Goal: Task Accomplishment & Management: Use online tool/utility

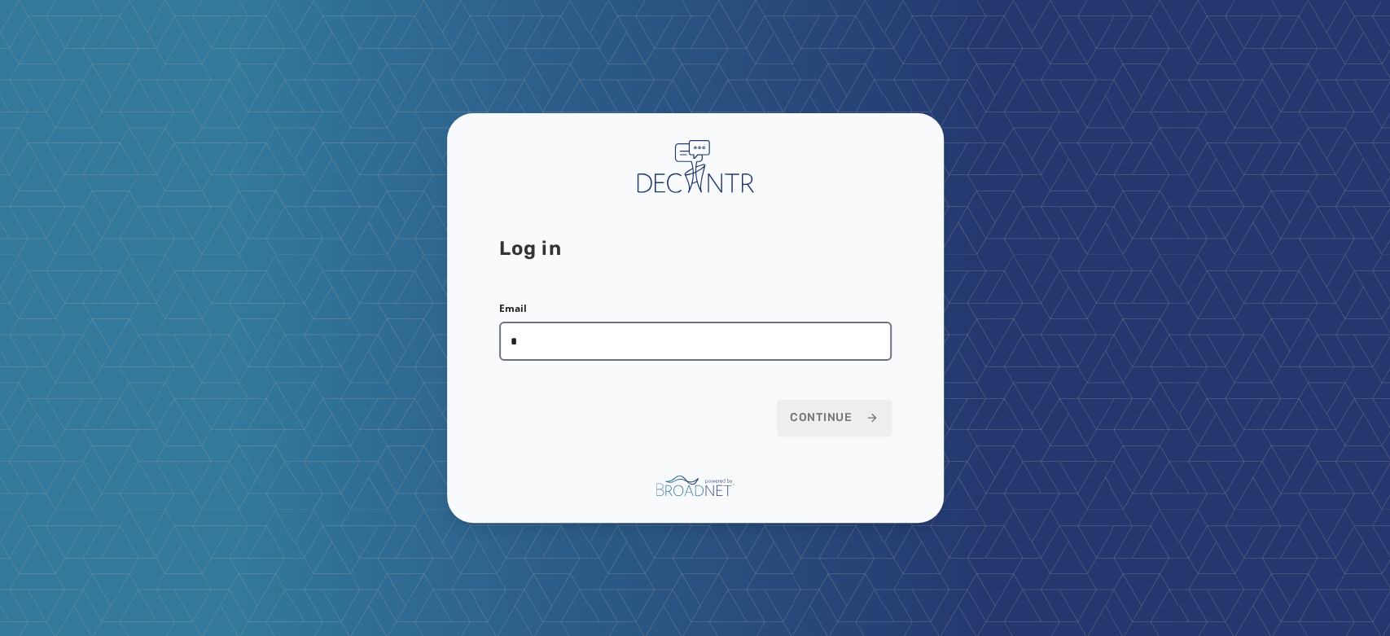
type input "**********"
click at [805, 414] on span "Continue" at bounding box center [834, 418] width 89 height 16
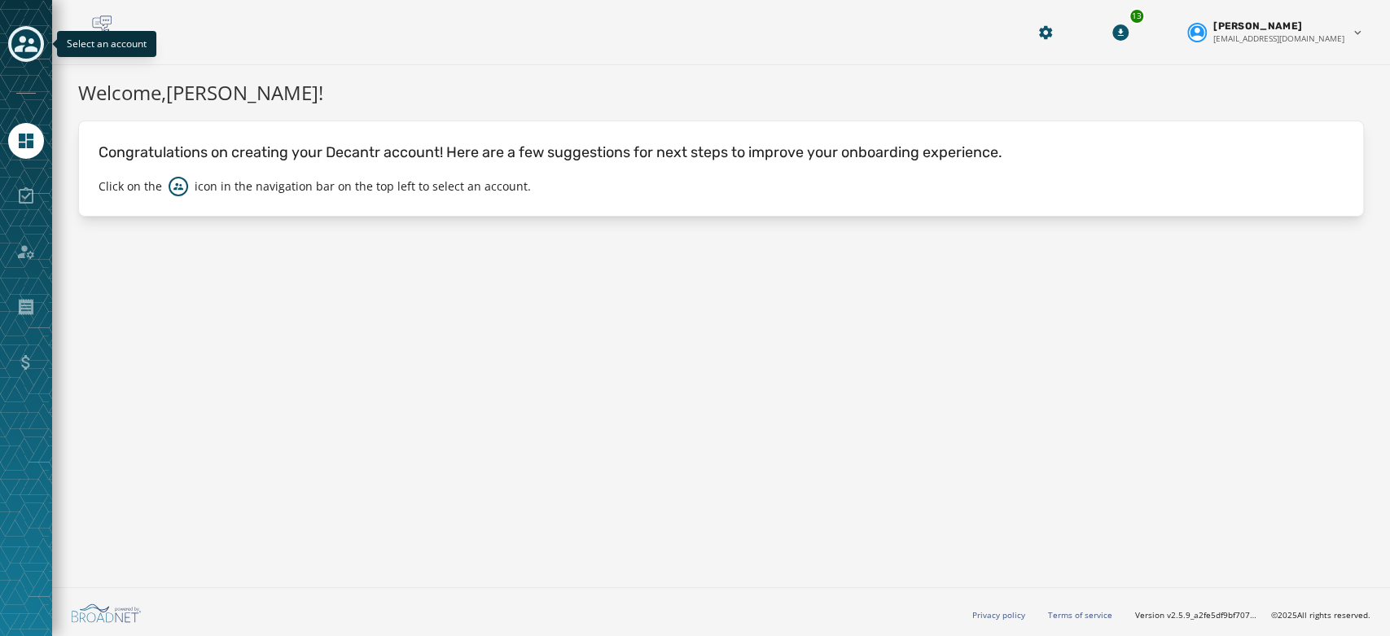
click at [22, 38] on icon "Toggle account select drawer" at bounding box center [26, 44] width 23 height 16
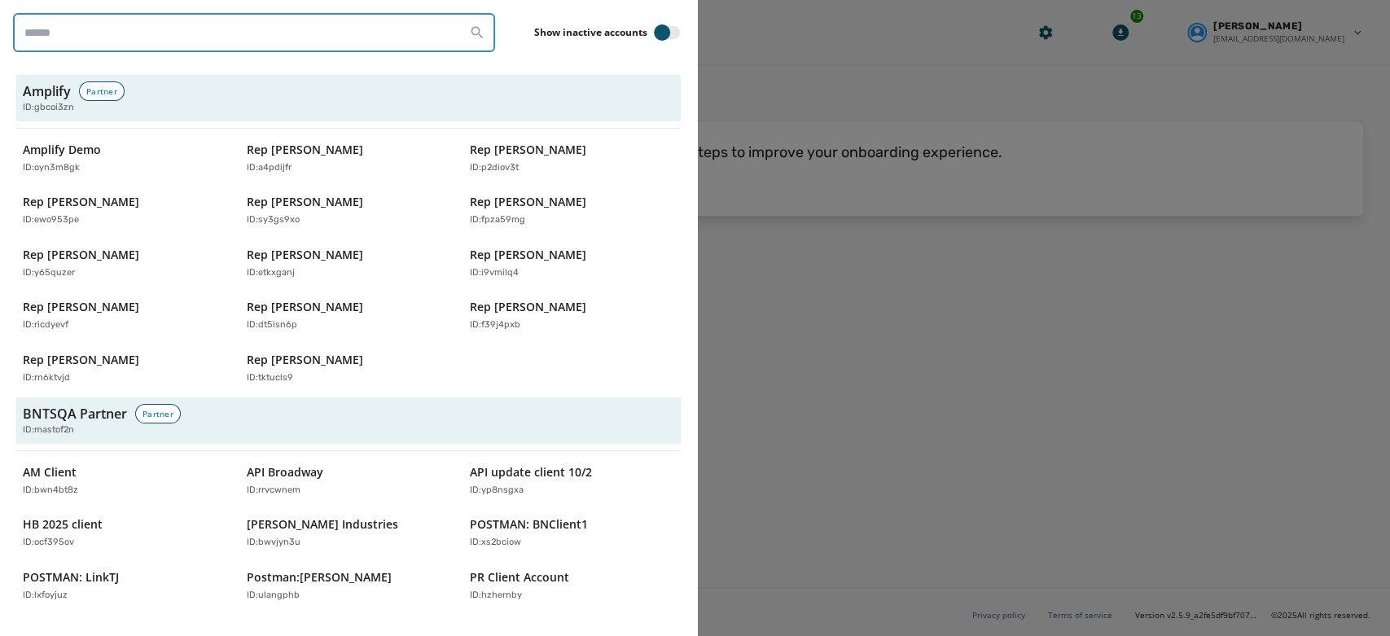
click at [158, 43] on input "search" at bounding box center [254, 32] width 482 height 39
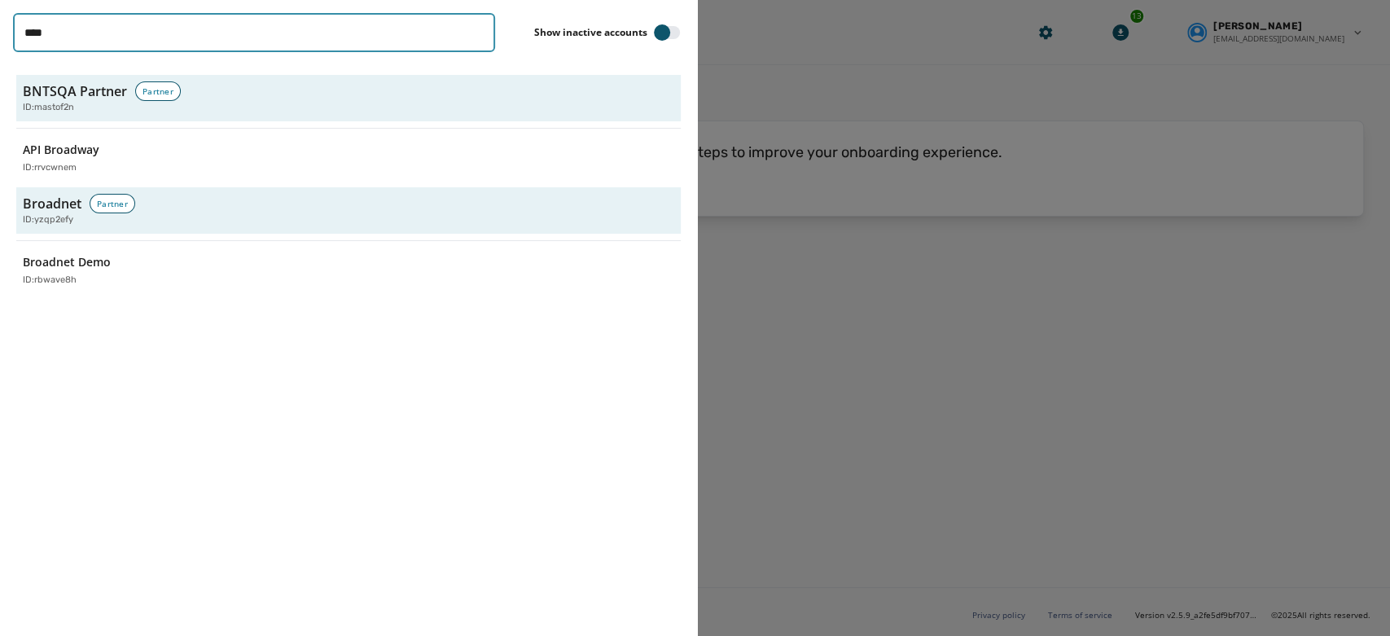
type input "**********"
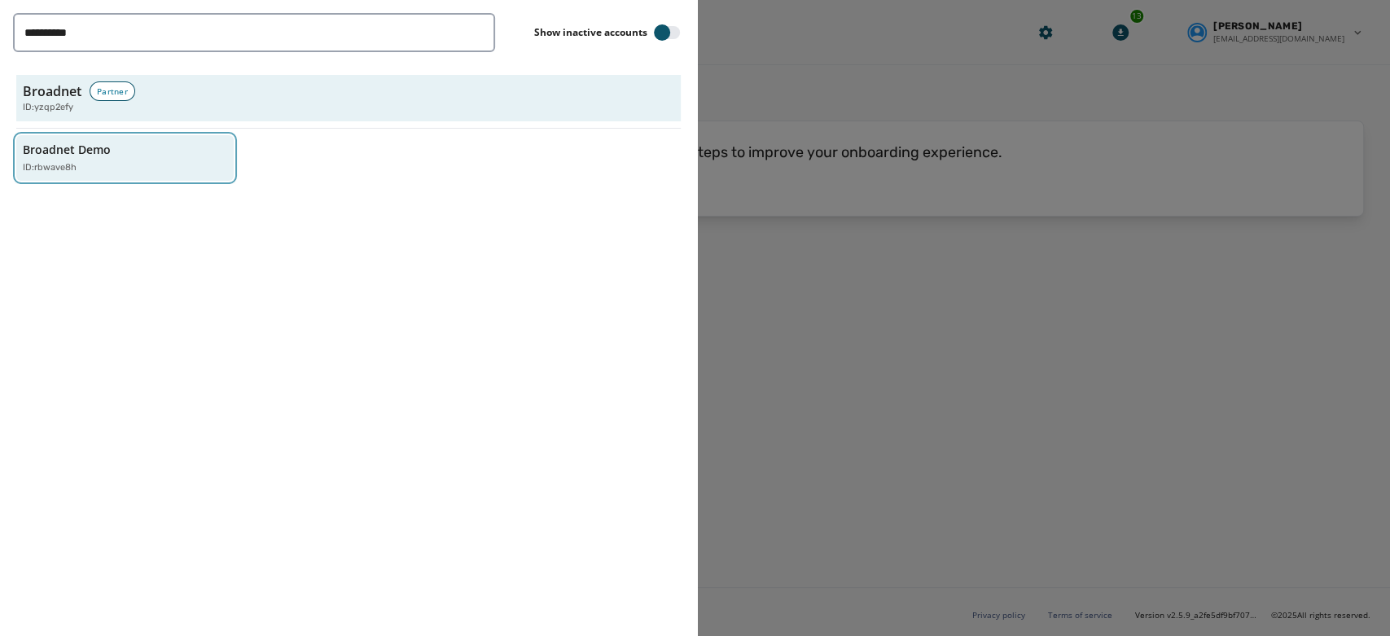
click at [97, 143] on p "Broadnet Demo" at bounding box center [67, 150] width 88 height 16
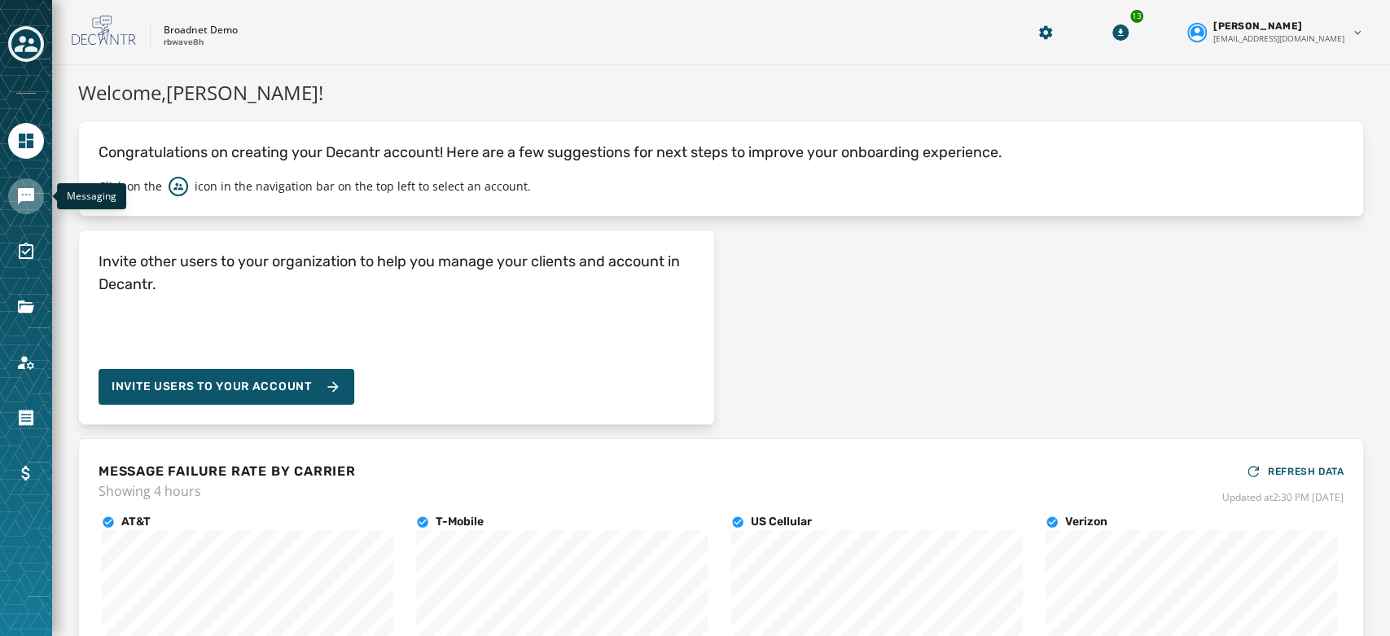
click at [29, 192] on icon "Navigate to Messaging" at bounding box center [26, 196] width 16 height 16
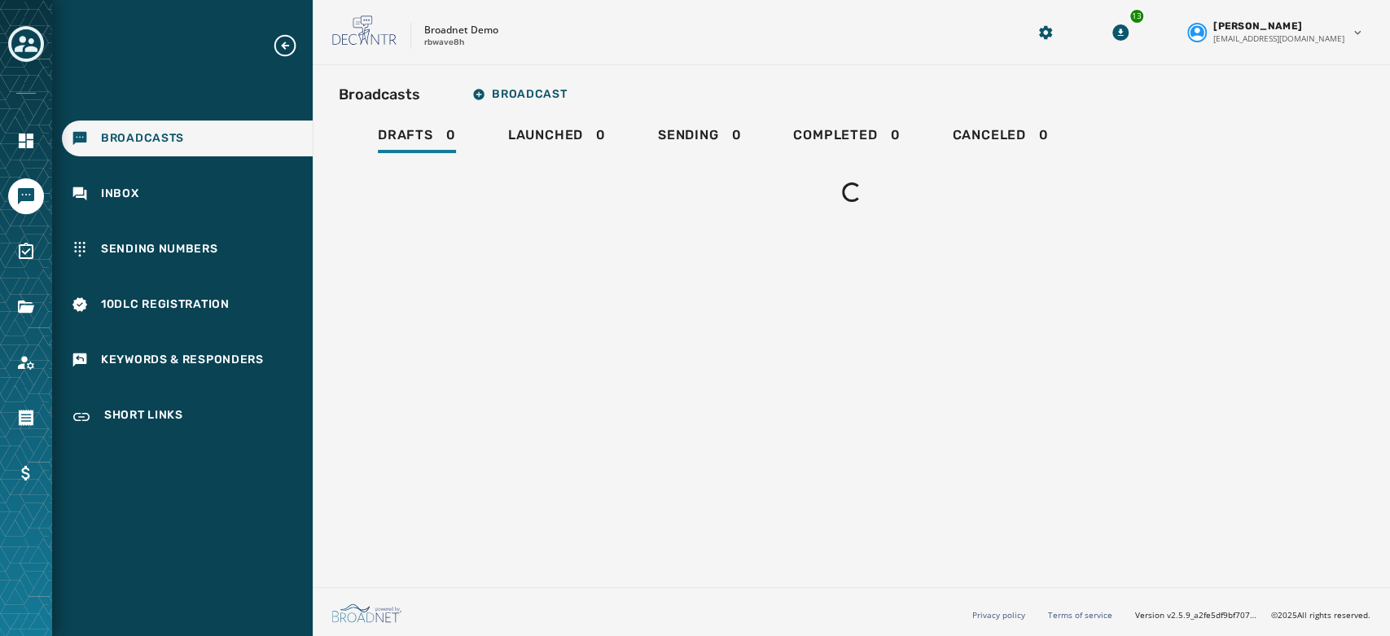
click at [431, 33] on p "Broadnet Demo" at bounding box center [461, 30] width 74 height 13
click at [506, 90] on span "Broadcast" at bounding box center [519, 94] width 94 height 13
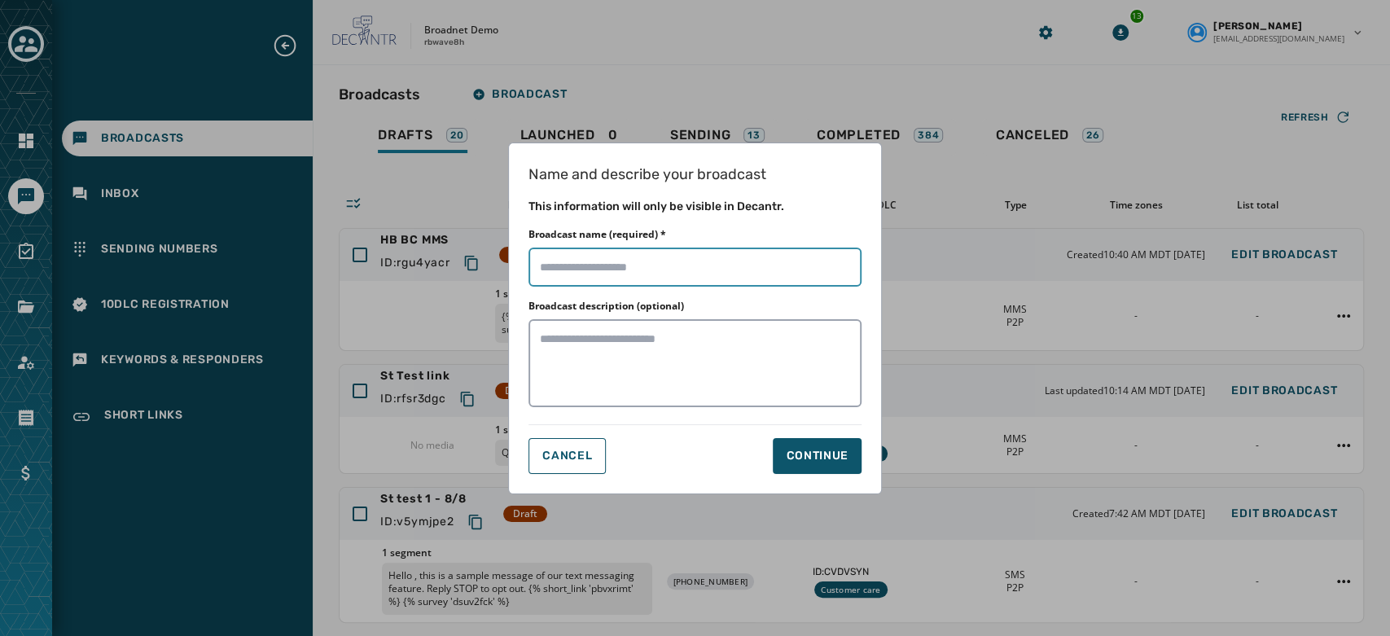
click at [588, 259] on input "Broadcast name (required) *" at bounding box center [695, 267] width 333 height 39
type input "**********"
click at [831, 455] on div "Continue" at bounding box center [817, 456] width 63 height 16
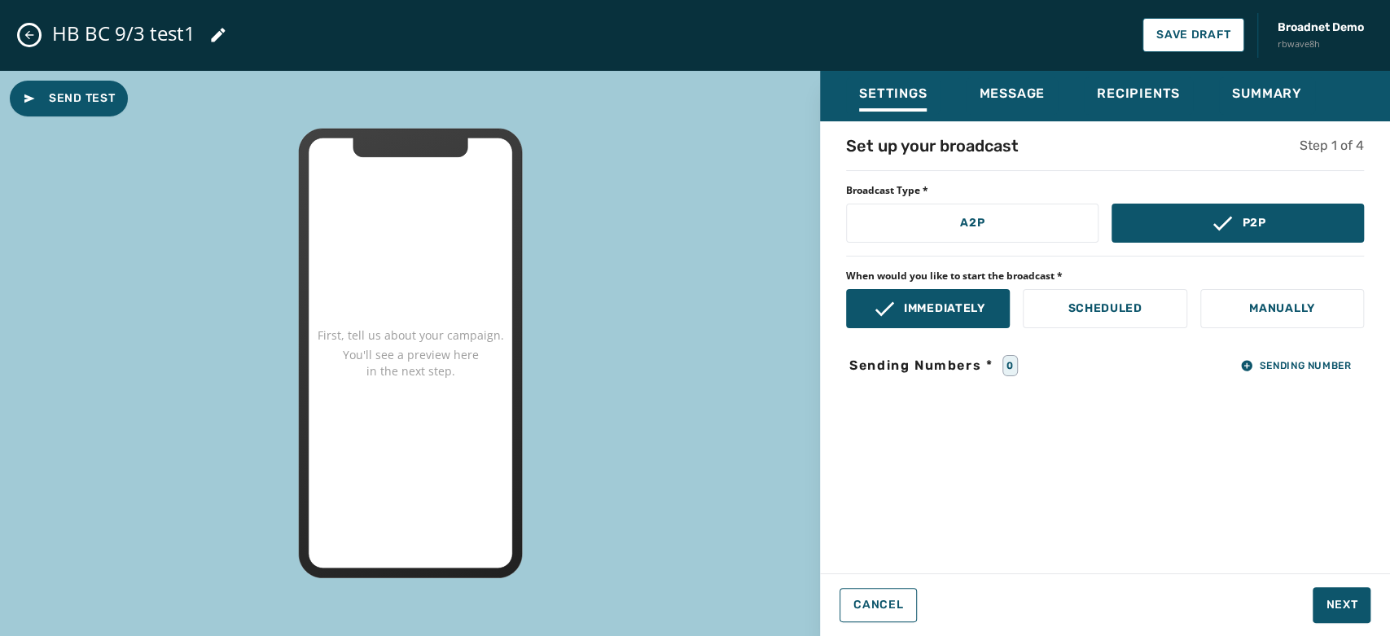
click at [1270, 376] on div "Set up your broadcast Step 1 of 4 Broadcast Type * A2P P2P When would you like …" at bounding box center [1105, 342] width 570 height 416
click at [1262, 367] on span "Sending Number" at bounding box center [1295, 365] width 111 height 13
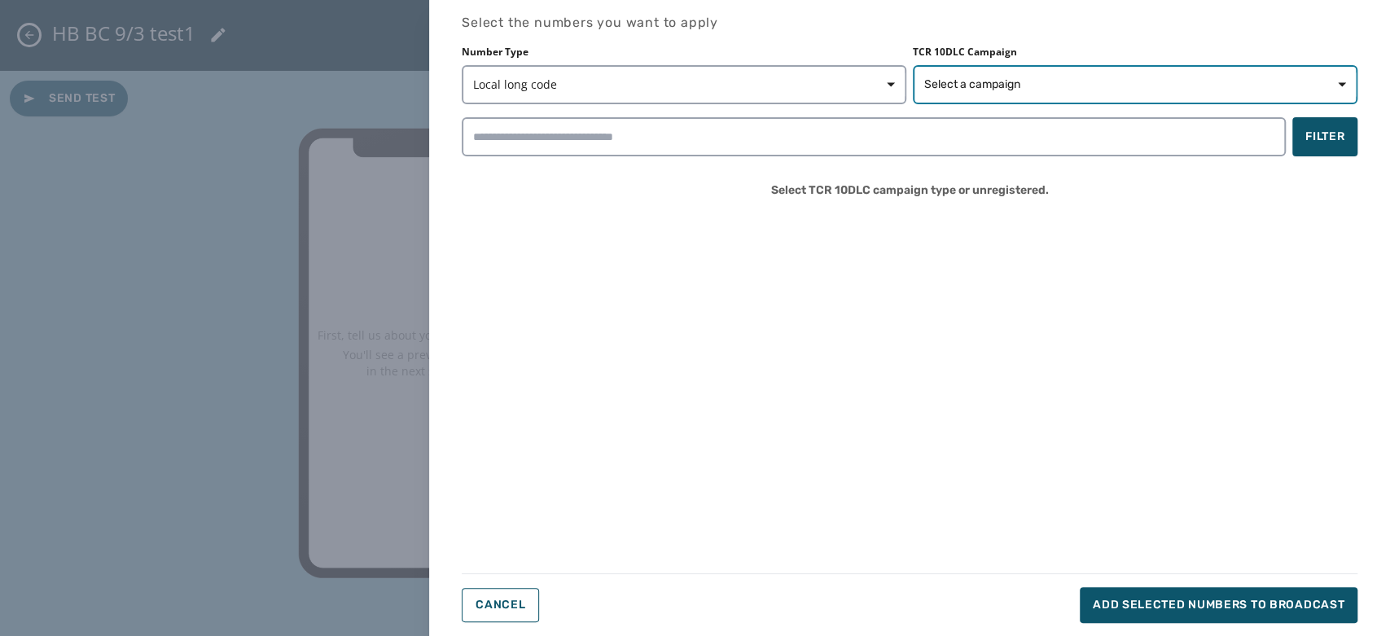
click at [1040, 86] on span "Select a campaign" at bounding box center [1135, 85] width 422 height 16
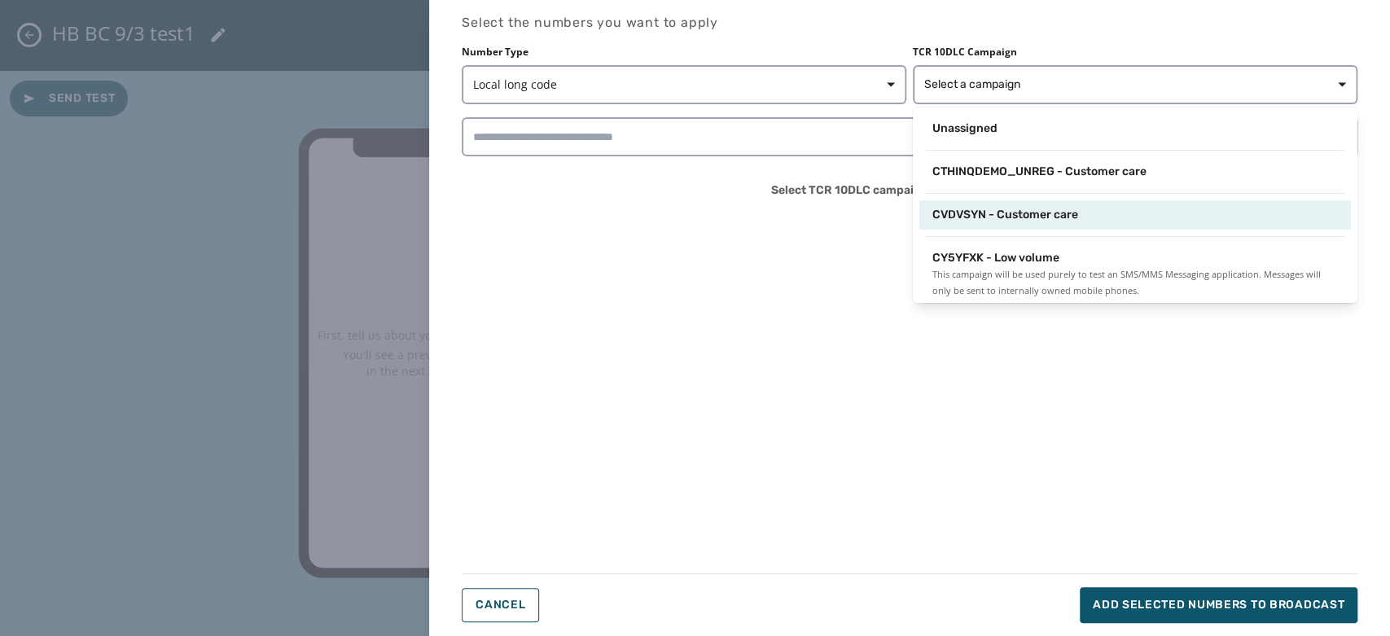
click at [1053, 214] on span "CVDVSYN - Customer care" at bounding box center [1006, 215] width 146 height 16
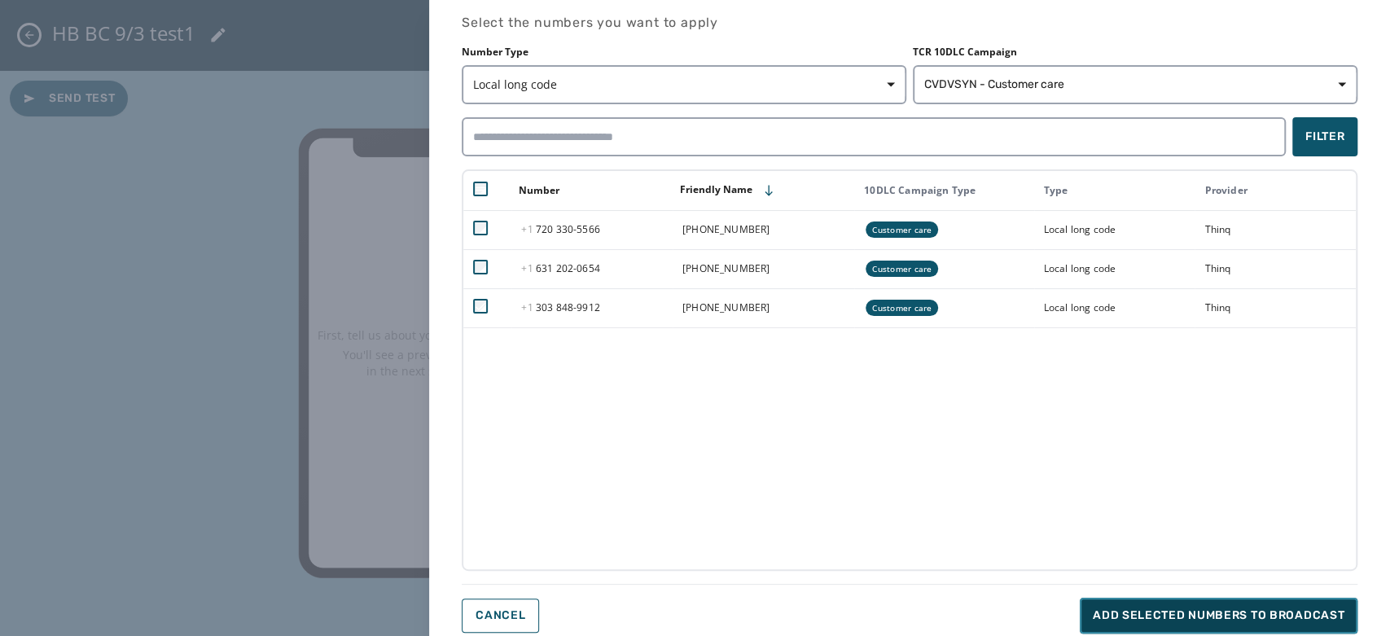
click at [1174, 608] on span "Add selected numbers to broadcast" at bounding box center [1219, 616] width 252 height 16
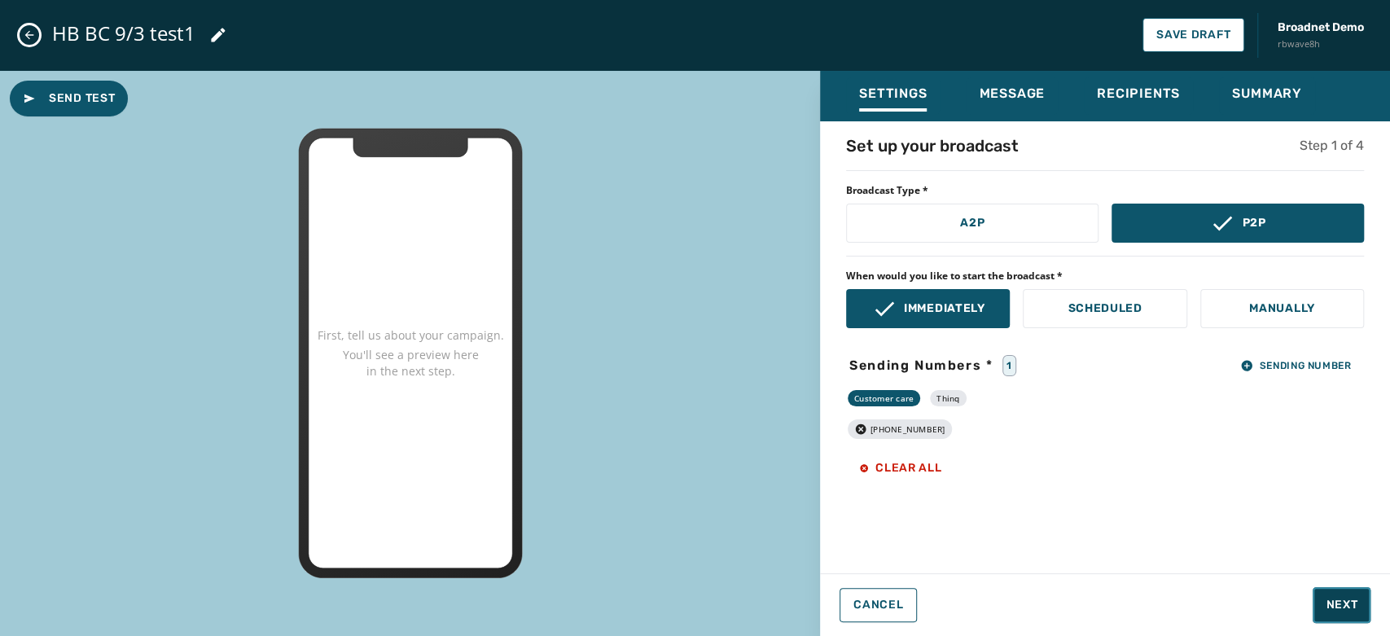
click at [1326, 604] on span "Next" at bounding box center [1342, 605] width 32 height 16
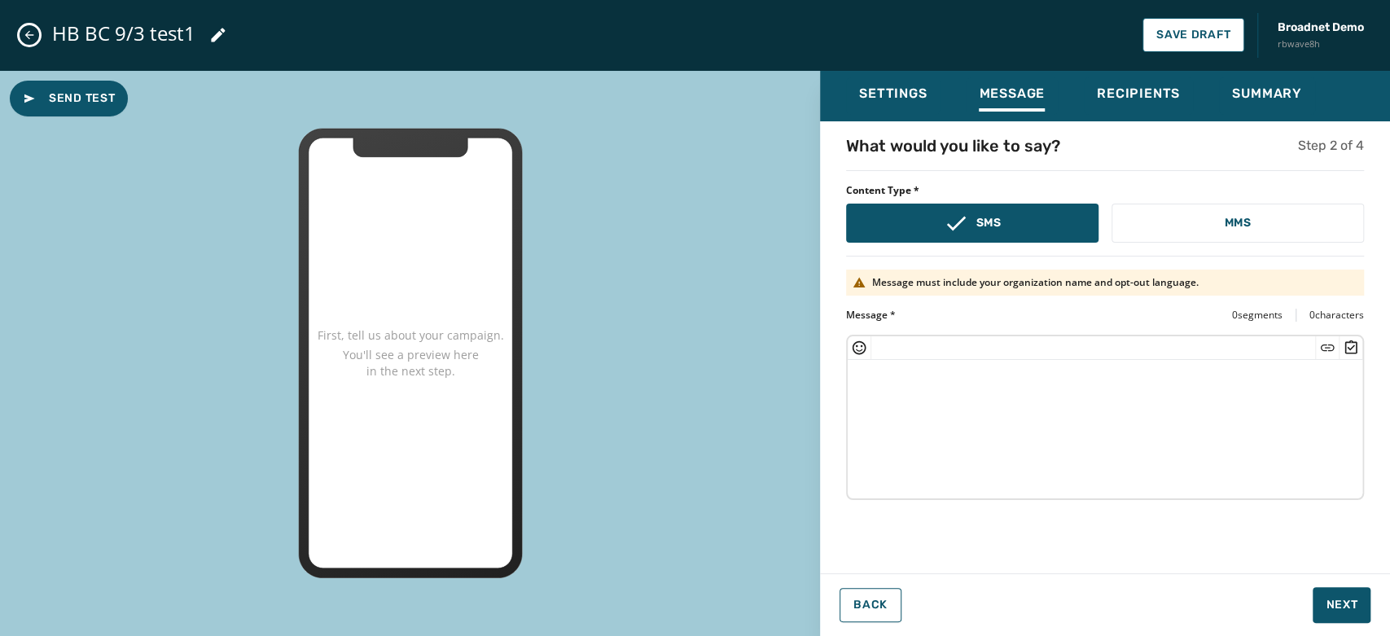
click at [1121, 356] on div at bounding box center [1105, 348] width 515 height 24
paste textarea "**********"
click at [1112, 376] on textarea "**********" at bounding box center [1105, 427] width 515 height 134
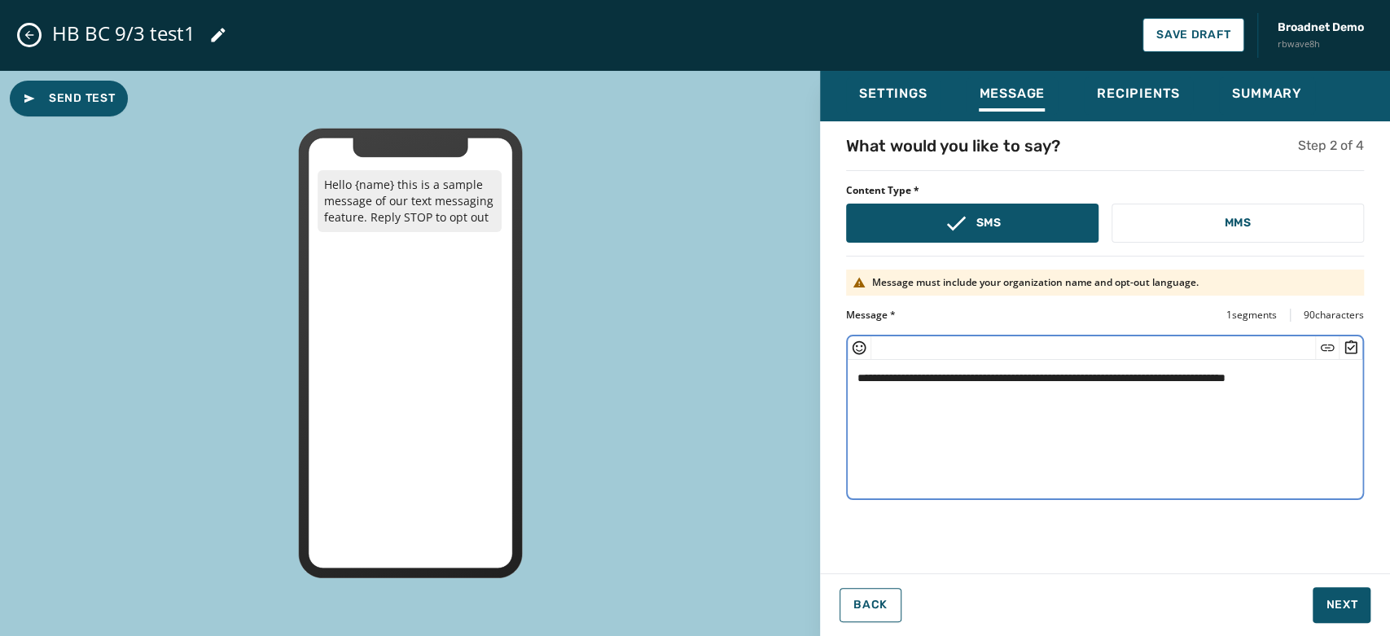
drag, startPoint x: 925, startPoint y: 380, endPoint x: 885, endPoint y: 383, distance: 40.0
click at [885, 383] on textarea "**********" at bounding box center [1105, 427] width 515 height 134
click at [881, 380] on textarea "**********" at bounding box center [1105, 427] width 515 height 134
type textarea "**********"
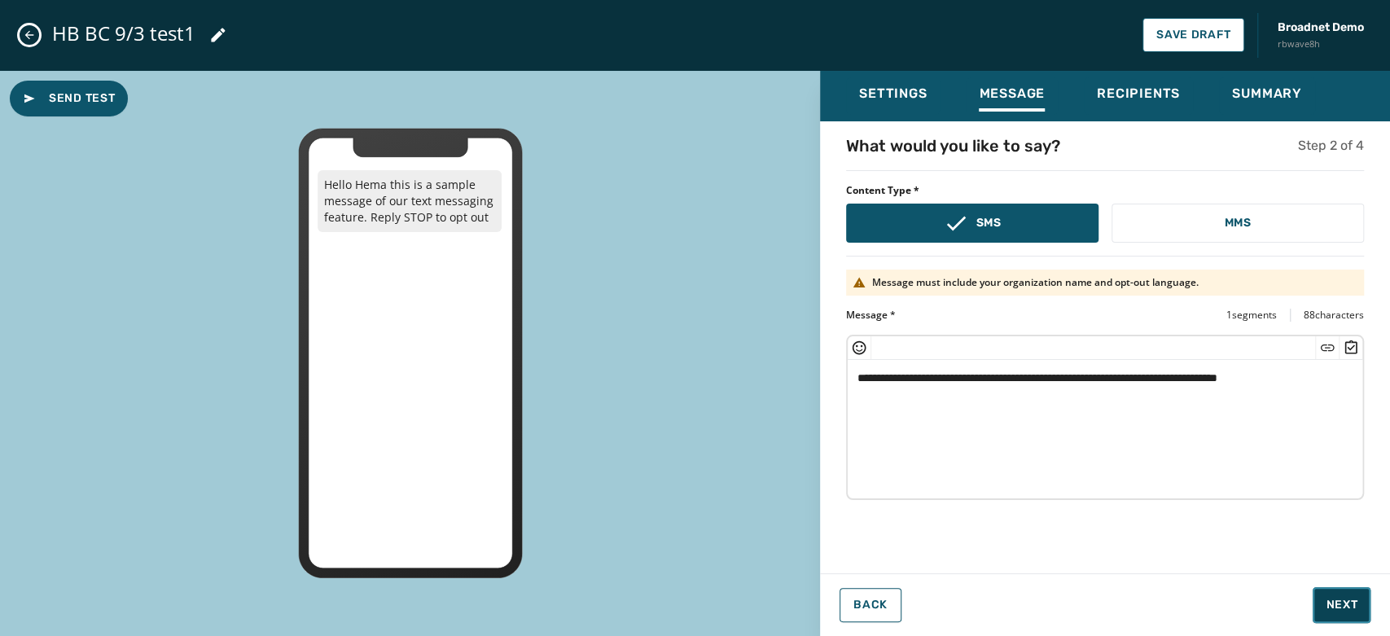
click at [1328, 610] on span "Next" at bounding box center [1342, 605] width 32 height 16
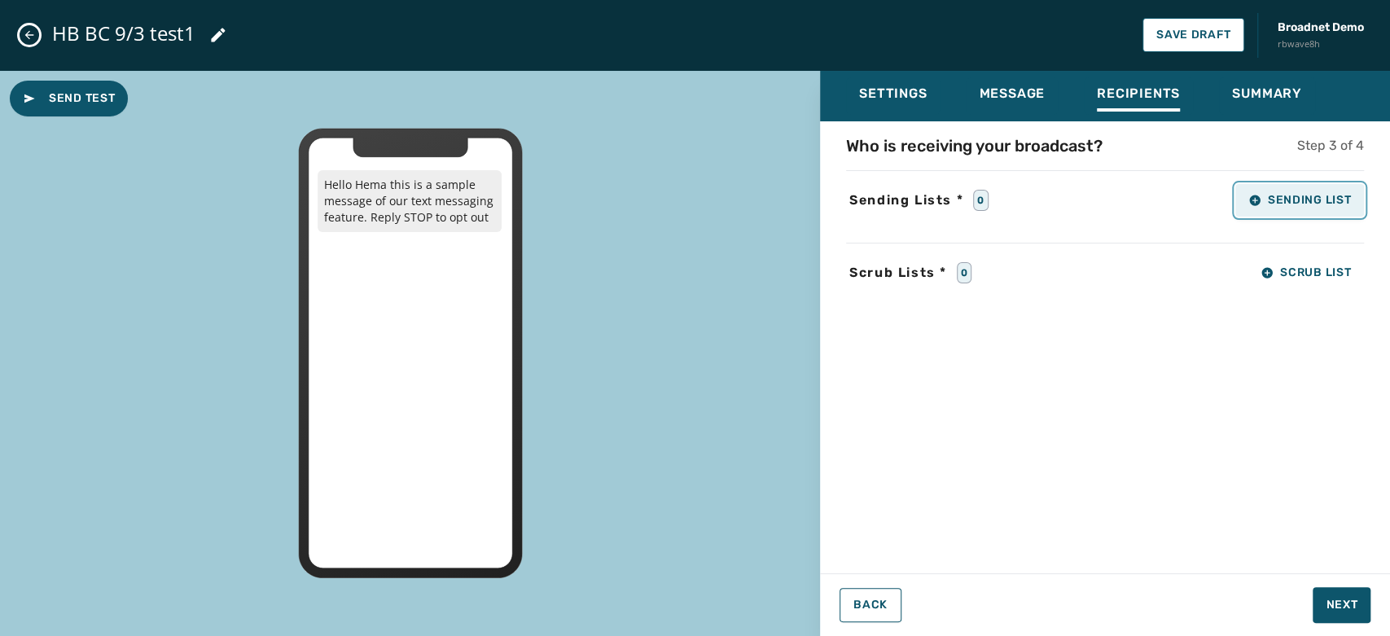
click at [1279, 200] on span "Sending List" at bounding box center [1300, 200] width 103 height 13
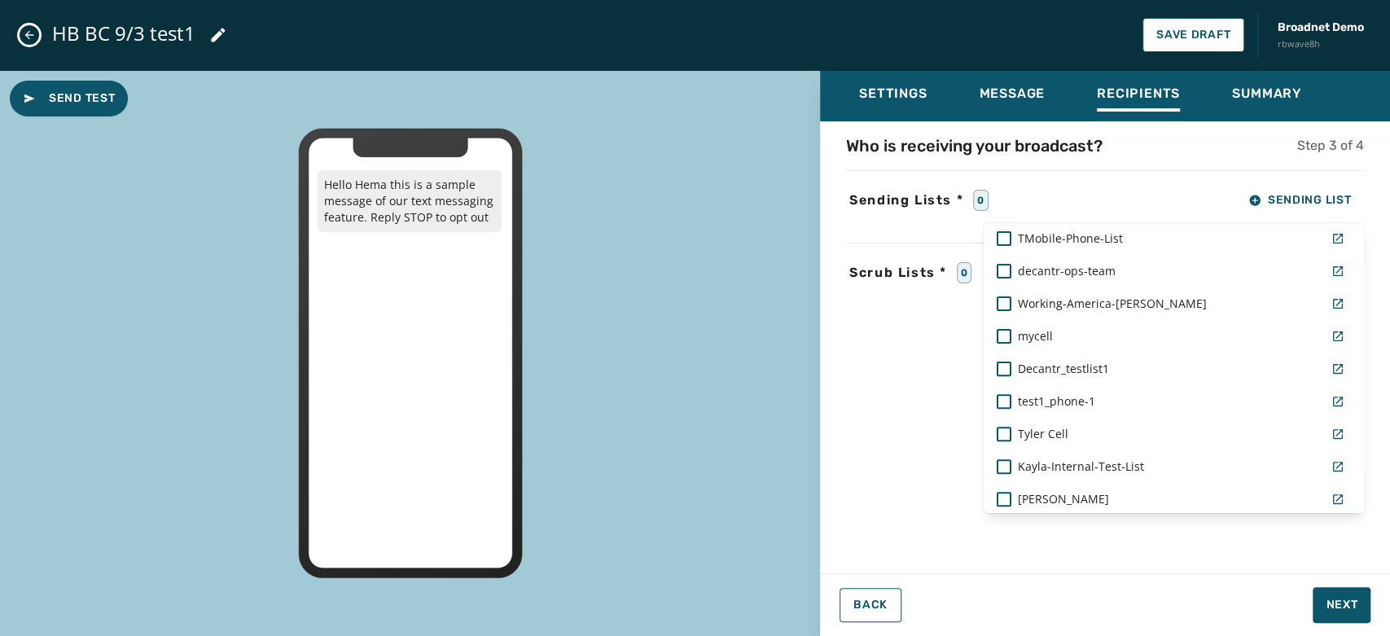
scroll to position [368, 0]
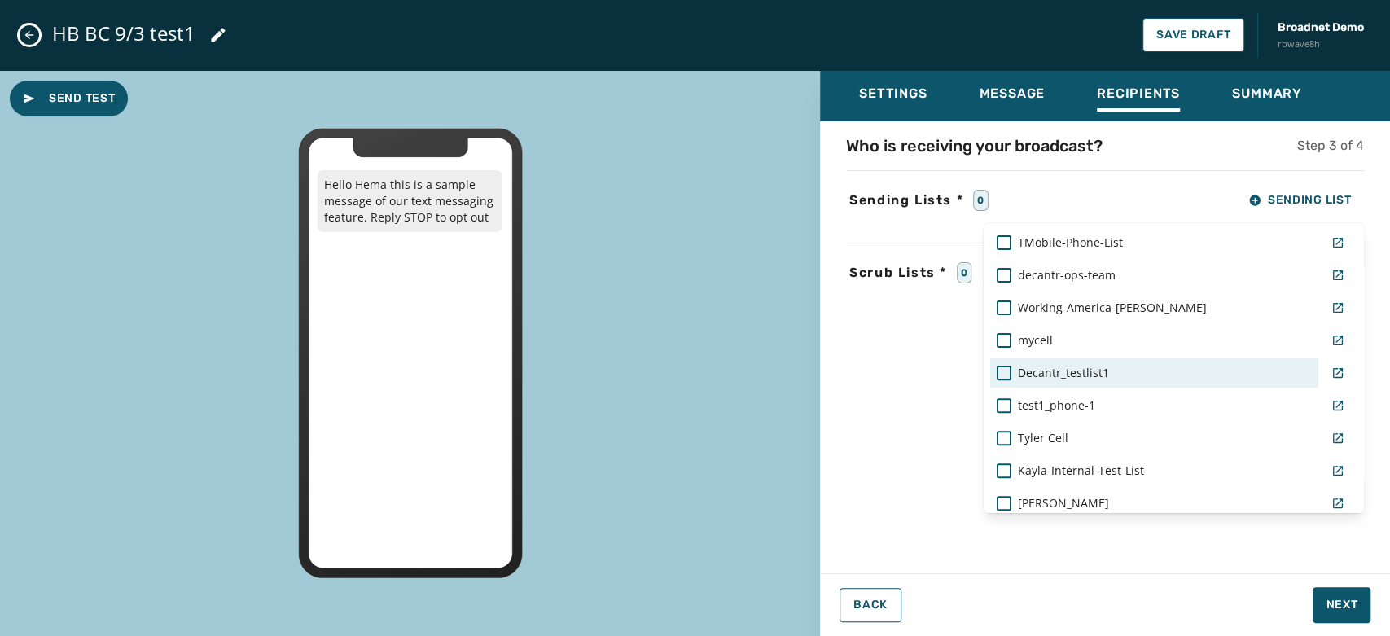
click at [1137, 374] on div "Decantr_testlist1" at bounding box center [1154, 373] width 315 height 16
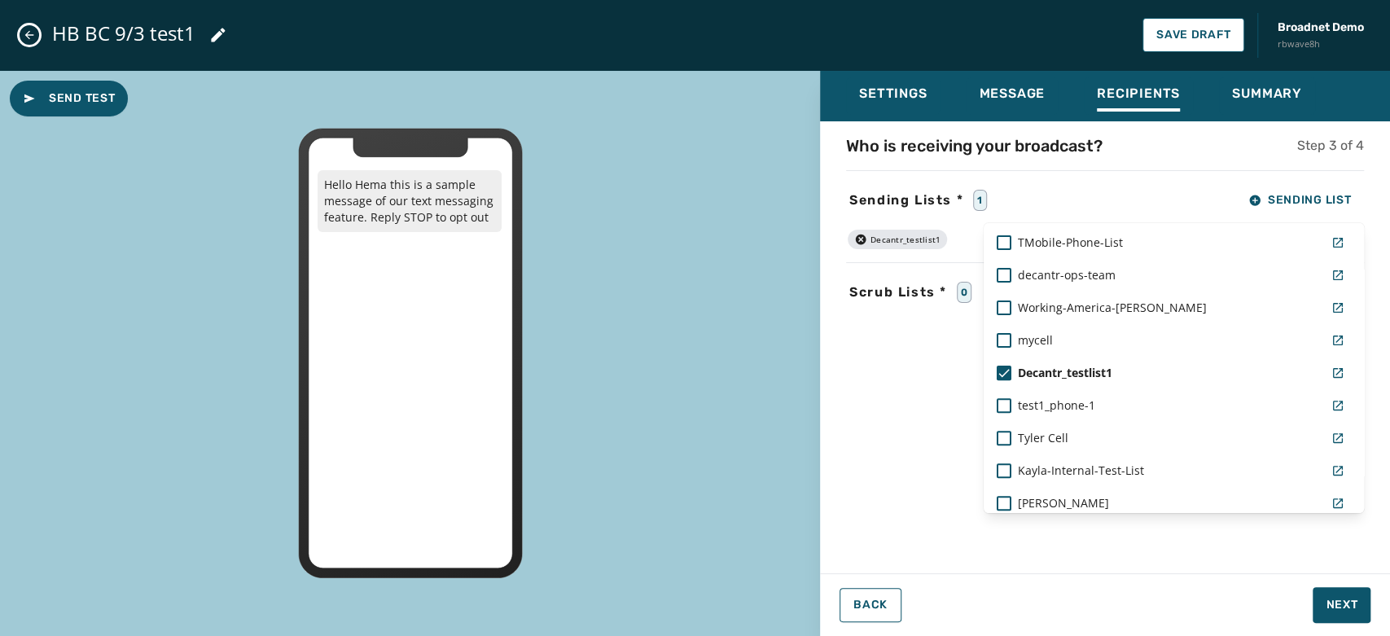
click at [1331, 617] on div "Settings Message Recipients Summary Who is receiving your broadcast? Step 3 of …" at bounding box center [1105, 347] width 570 height 553
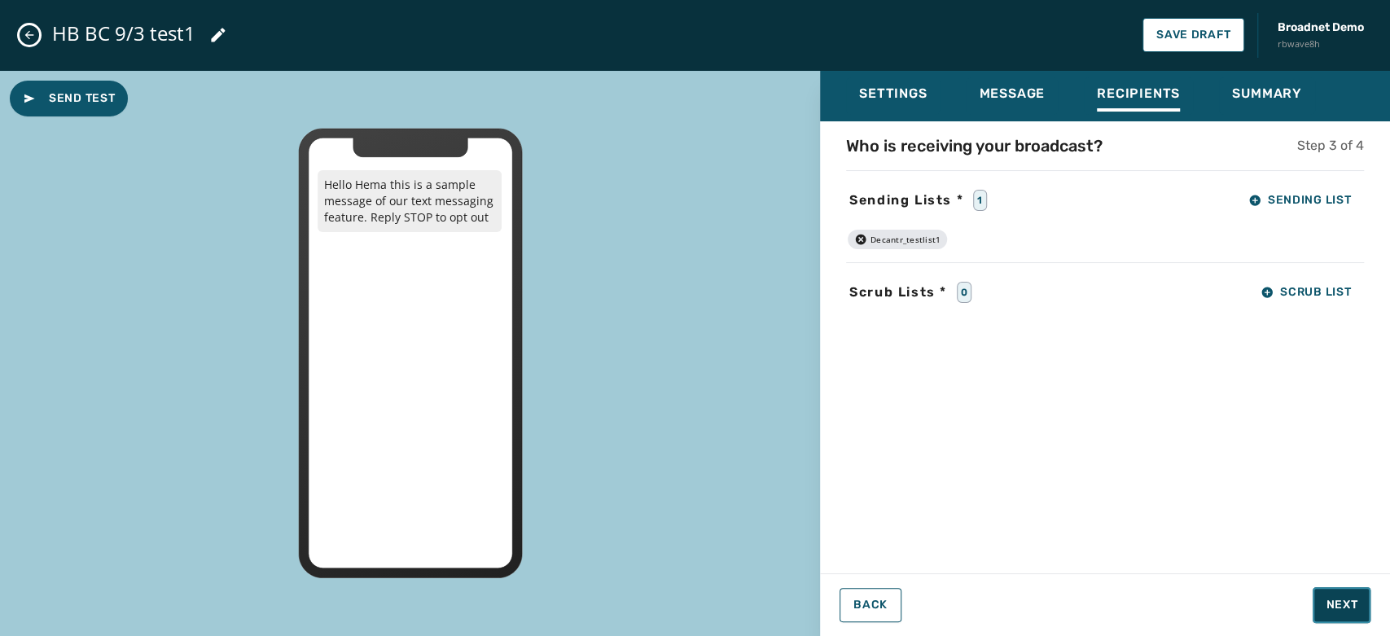
click at [1328, 605] on span "Next" at bounding box center [1342, 605] width 32 height 16
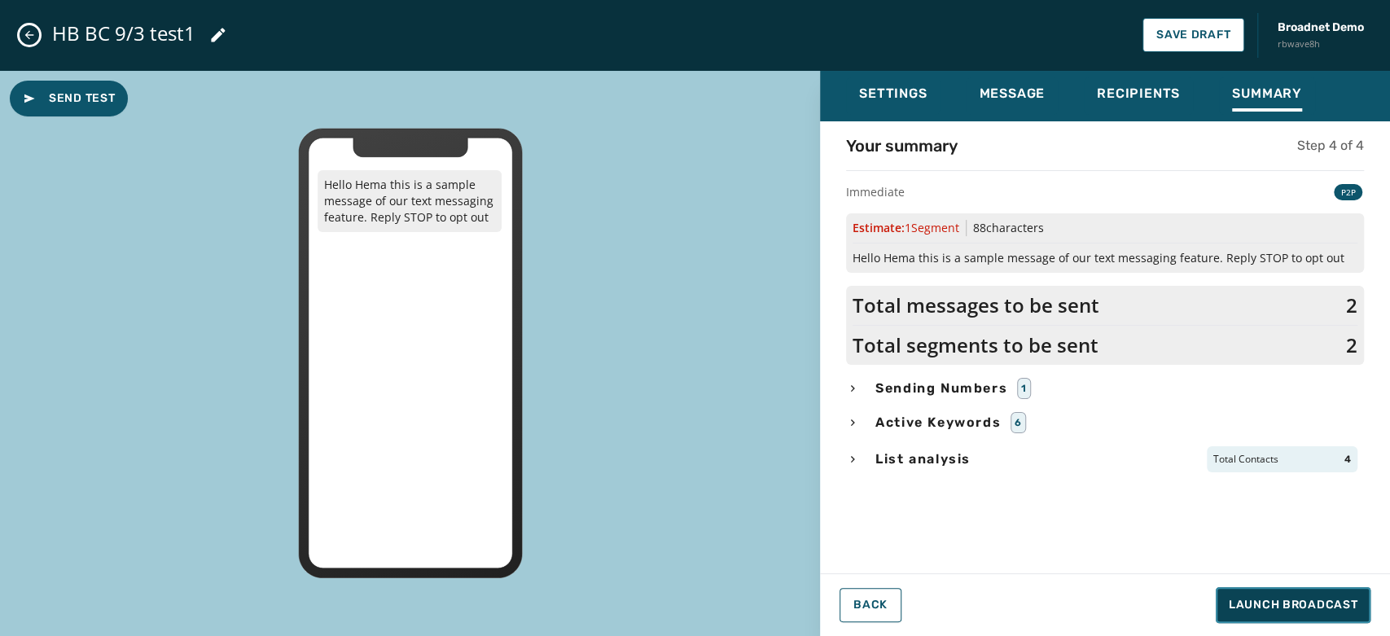
click at [1328, 605] on span "Launch Broadcast" at bounding box center [1293, 605] width 129 height 16
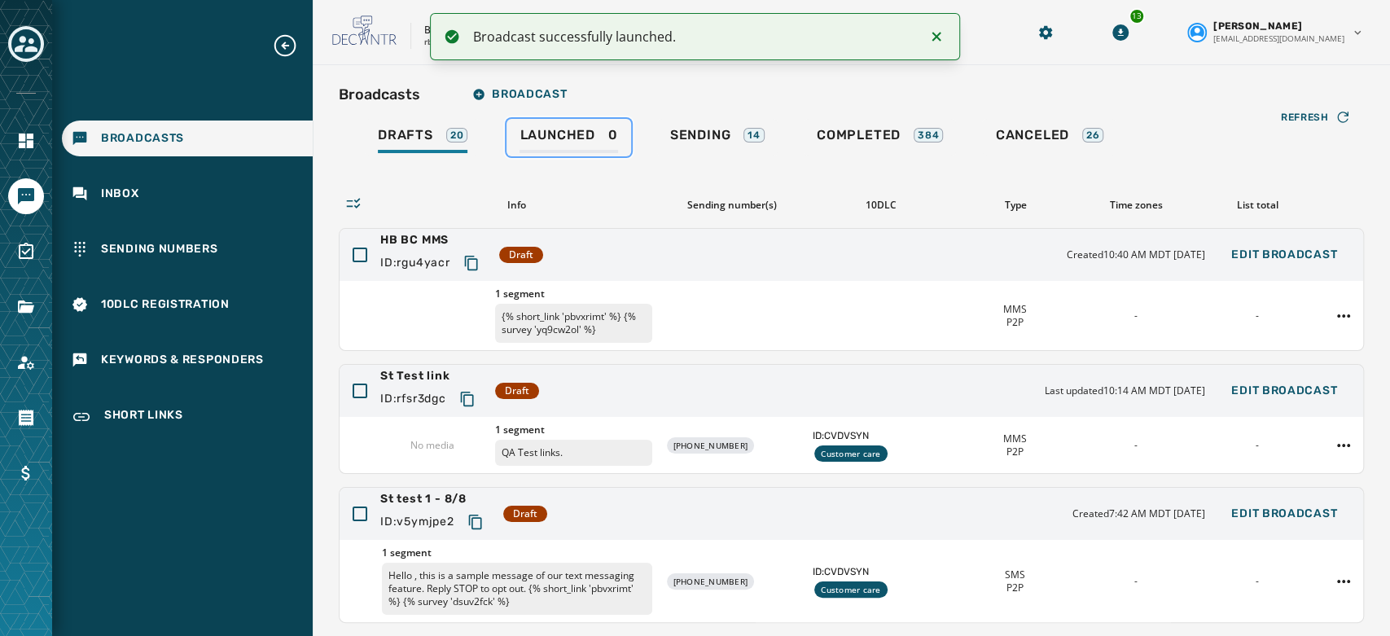
click at [546, 148] on div "Launched 0" at bounding box center [569, 140] width 98 height 26
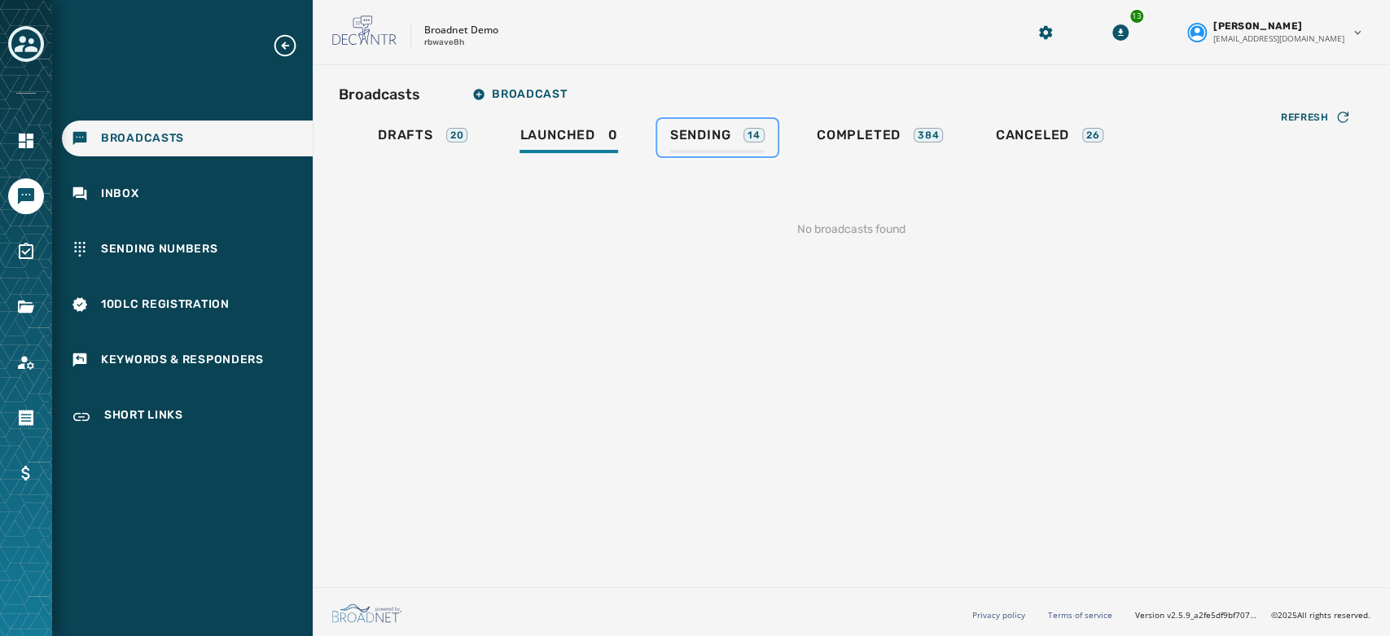
click at [713, 129] on span "Sending" at bounding box center [700, 135] width 61 height 16
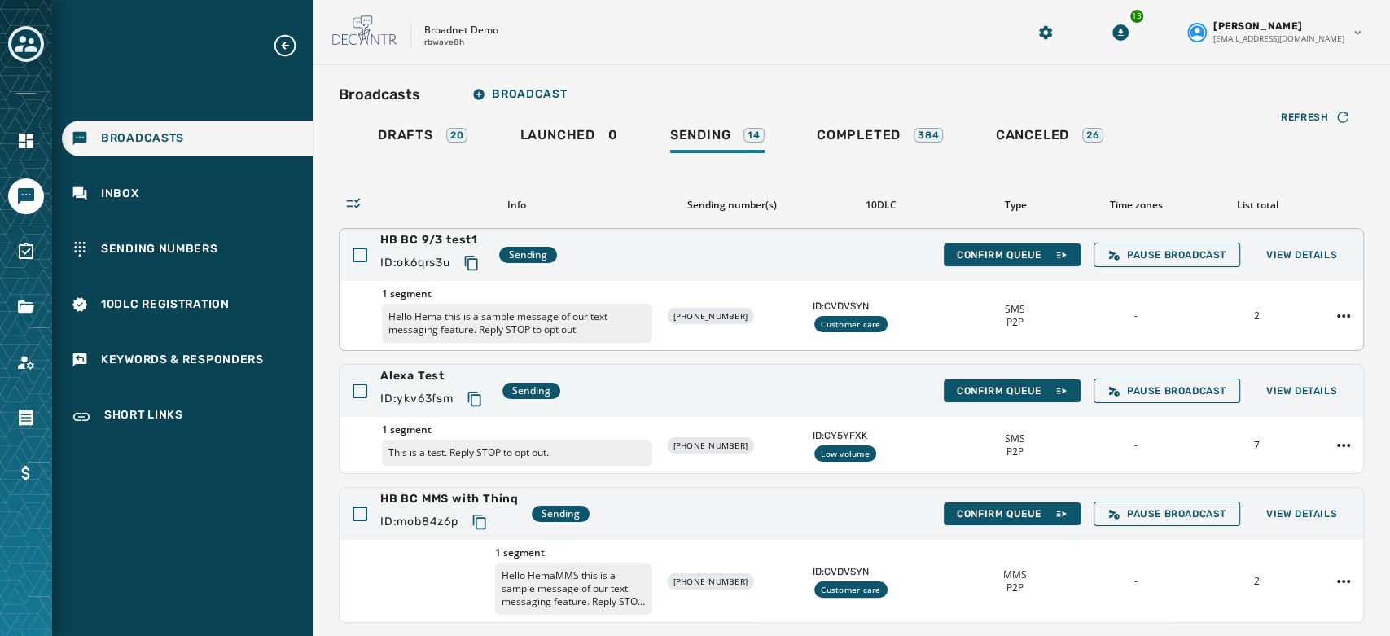
click at [978, 266] on div "Confirm Queue Pause Broadcast View Details" at bounding box center [1147, 255] width 406 height 24
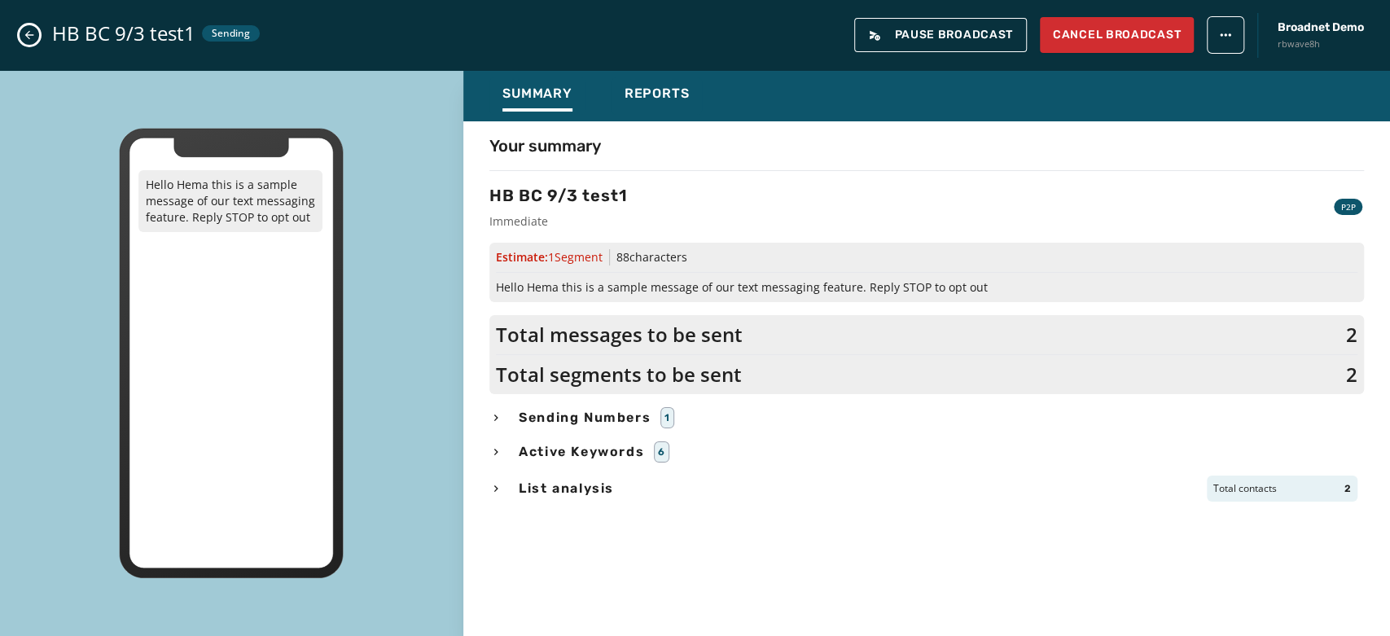
click at [21, 37] on button "Close admin drawer" at bounding box center [30, 35] width 20 height 20
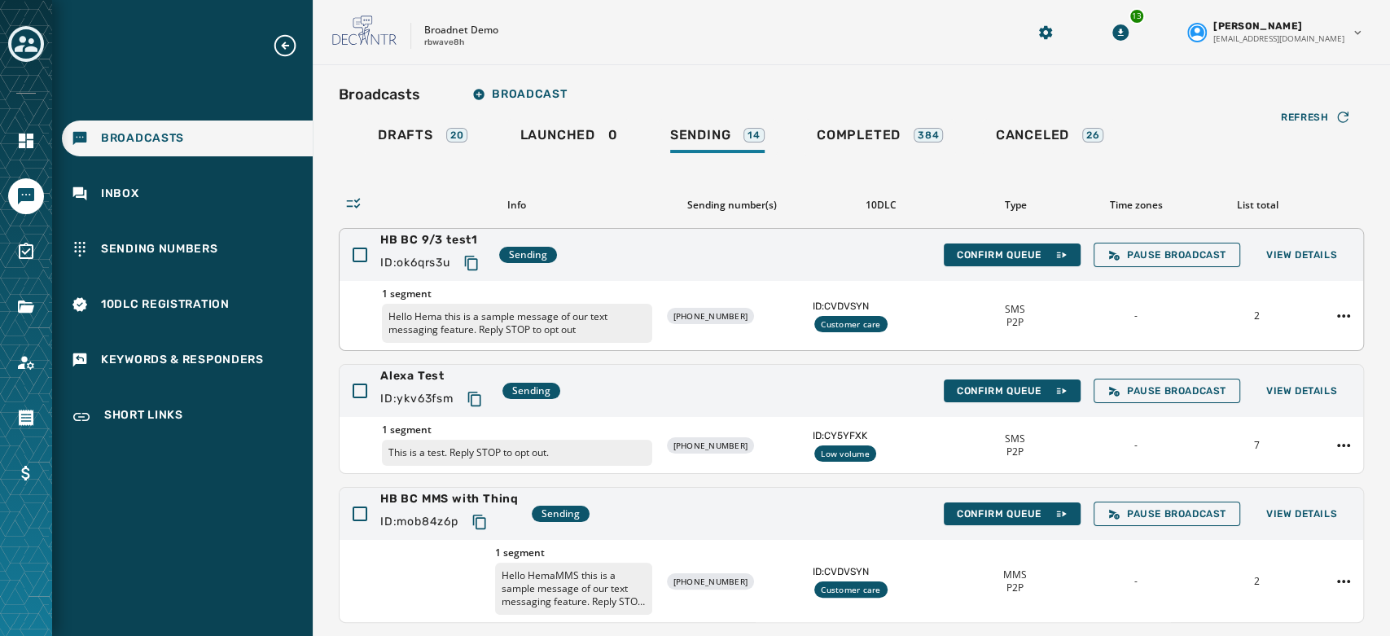
click at [951, 266] on div "HB BC 9/3 test1 ID: ok6qrs3u Sending Confirm Queue Pause Broadcast View Details" at bounding box center [852, 255] width 1024 height 52
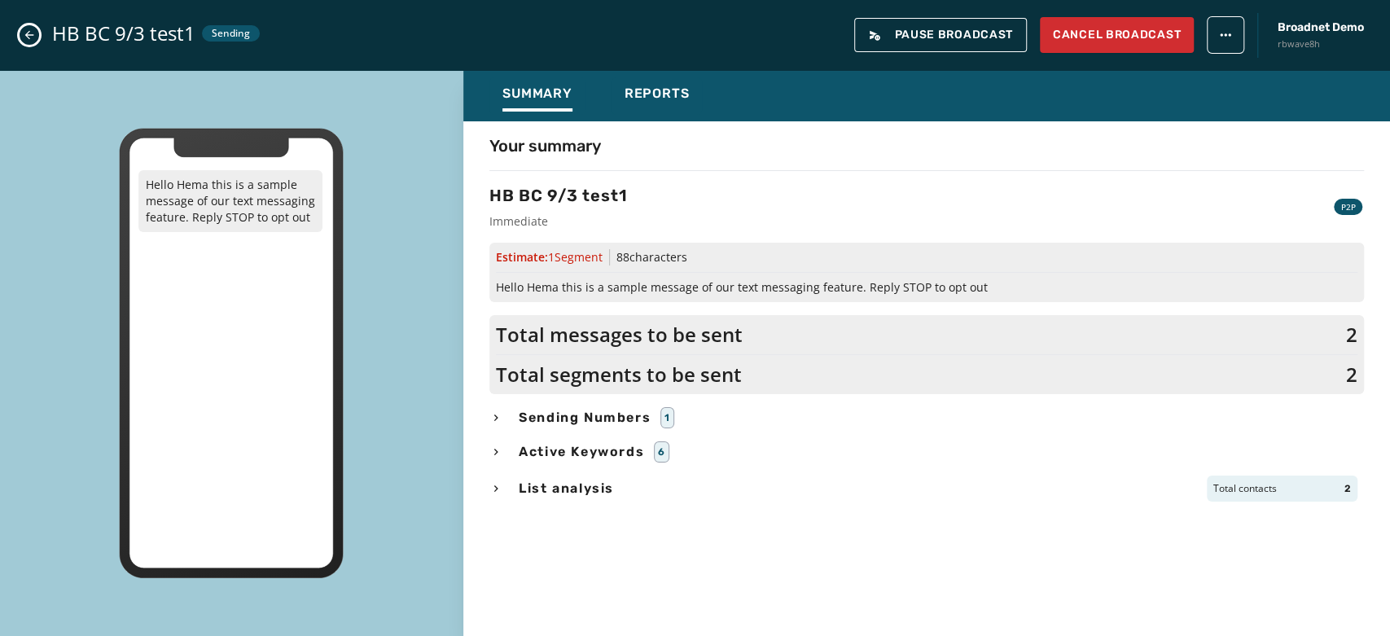
click at [27, 39] on icon "Close admin drawer" at bounding box center [29, 35] width 13 height 13
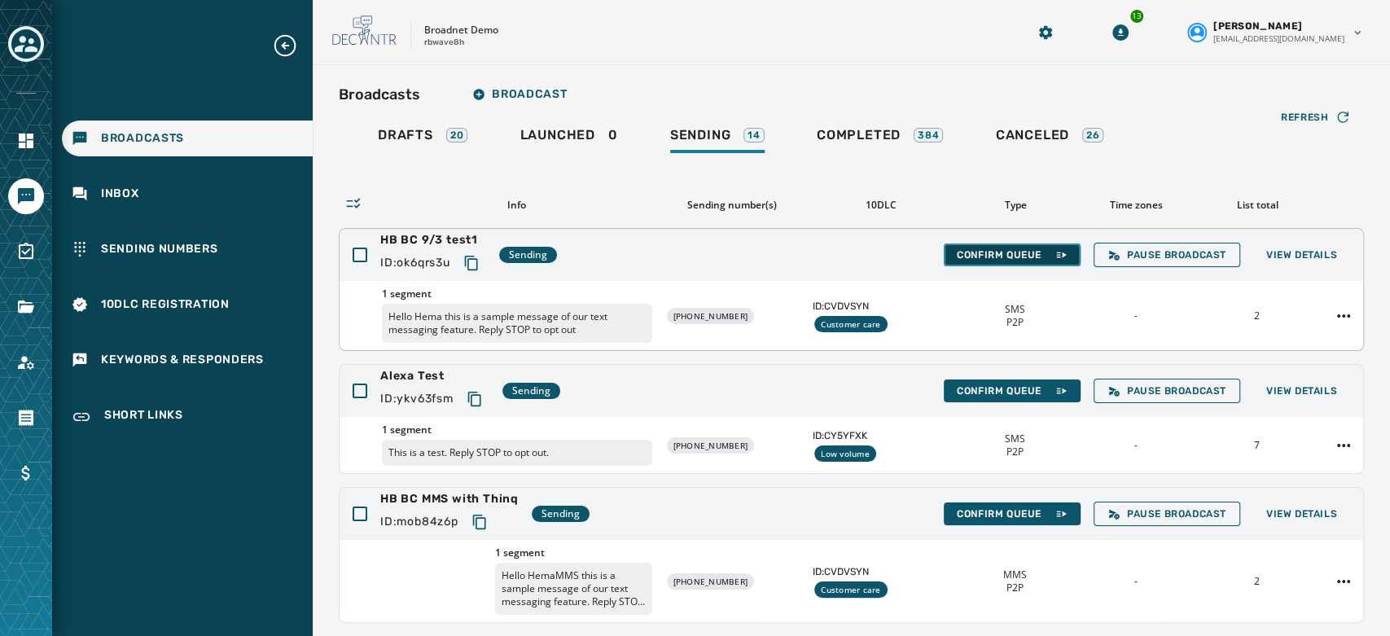
click at [976, 249] on span "Confirm Queue" at bounding box center [1012, 254] width 111 height 13
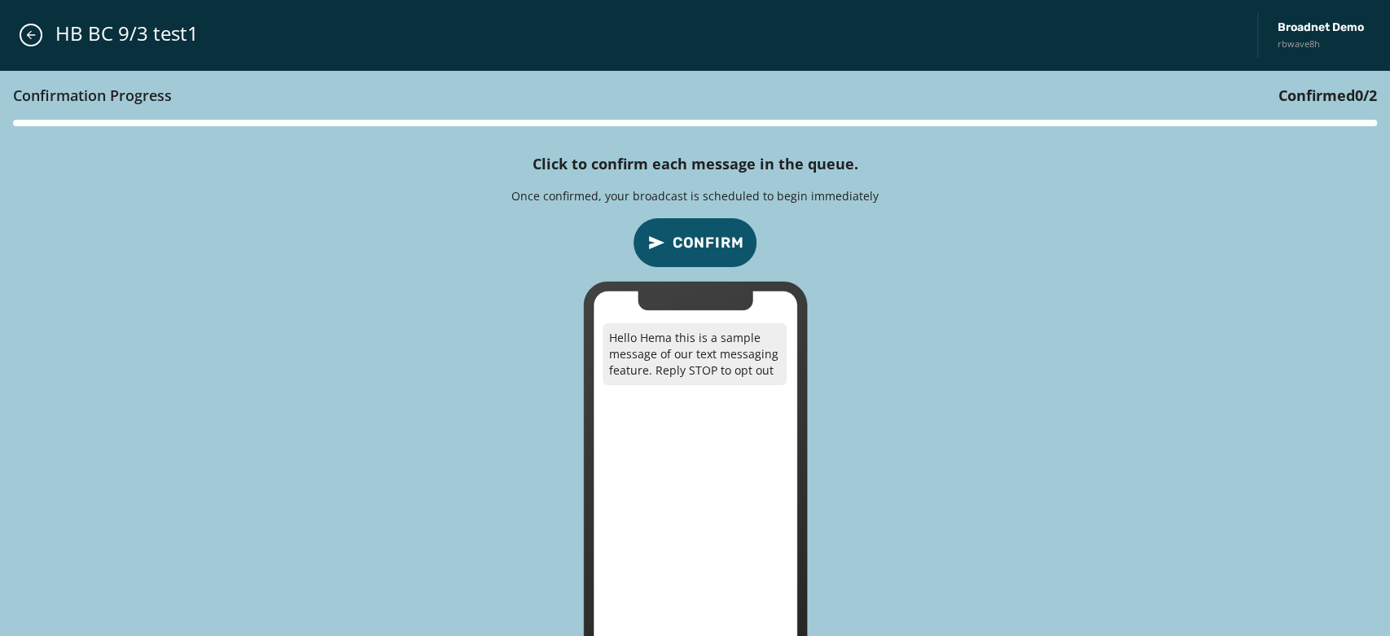
click at [674, 245] on span "Confirm" at bounding box center [709, 242] width 72 height 23
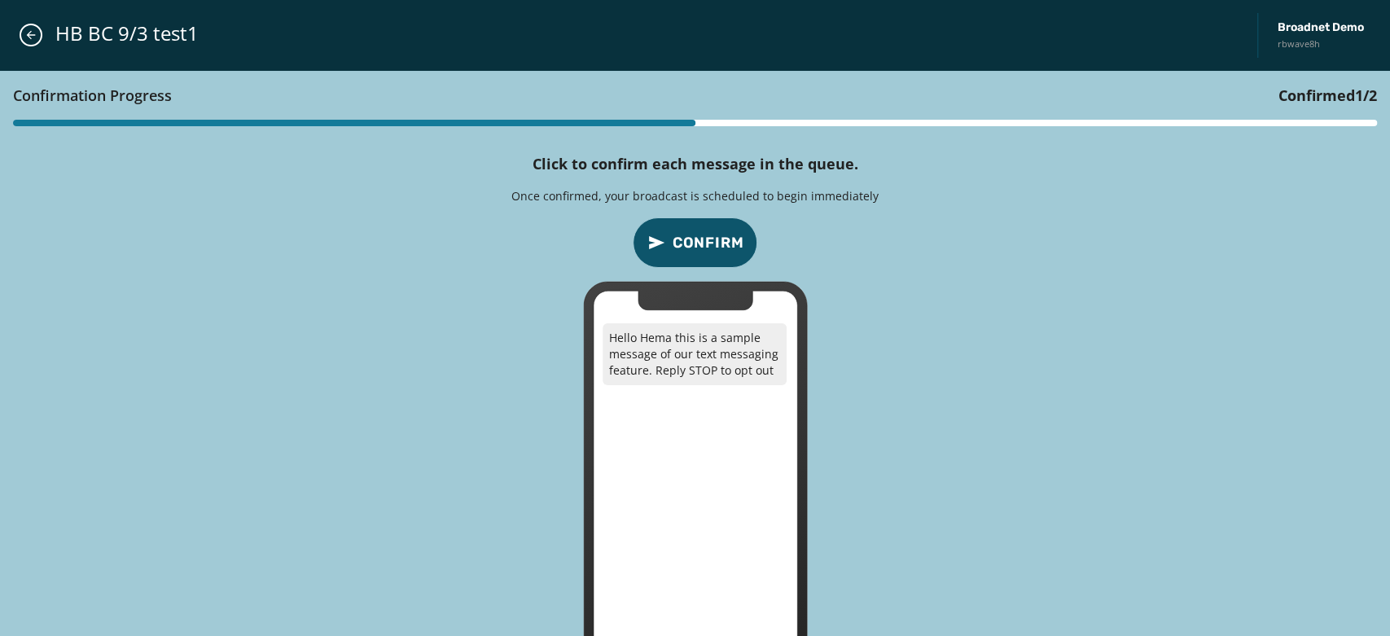
click at [674, 245] on span "Confirm" at bounding box center [709, 242] width 72 height 23
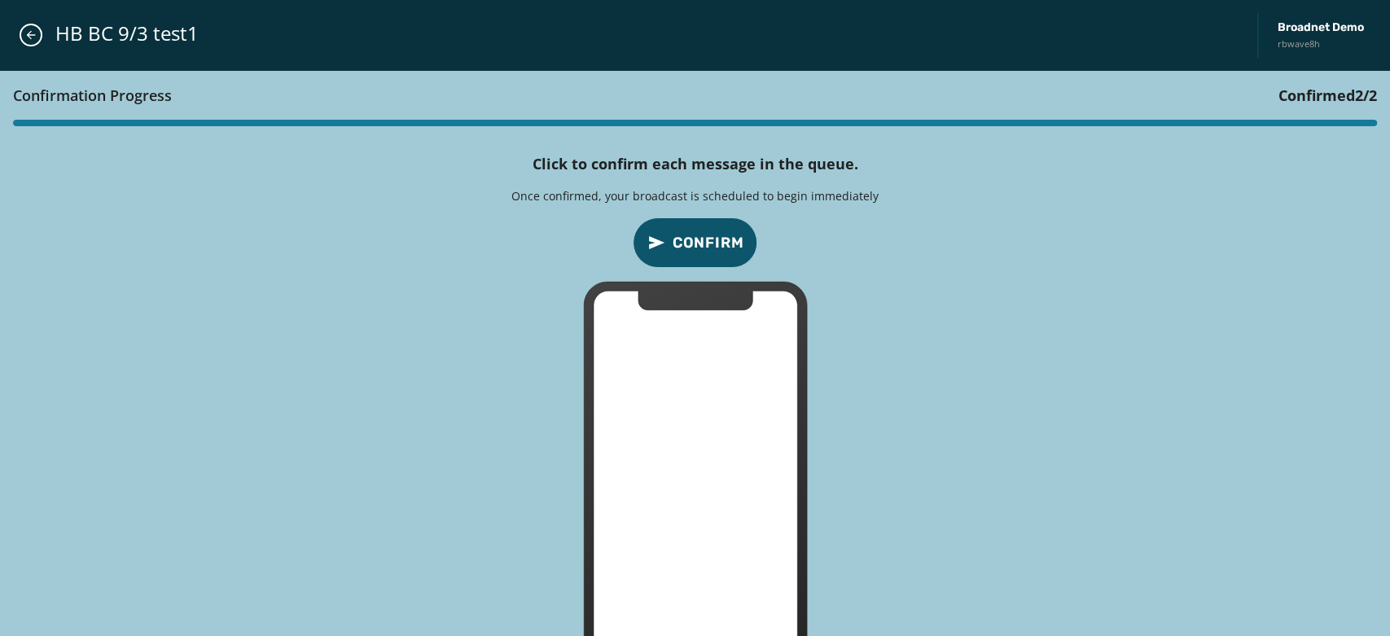
click at [674, 245] on span "Confirm" at bounding box center [709, 242] width 72 height 23
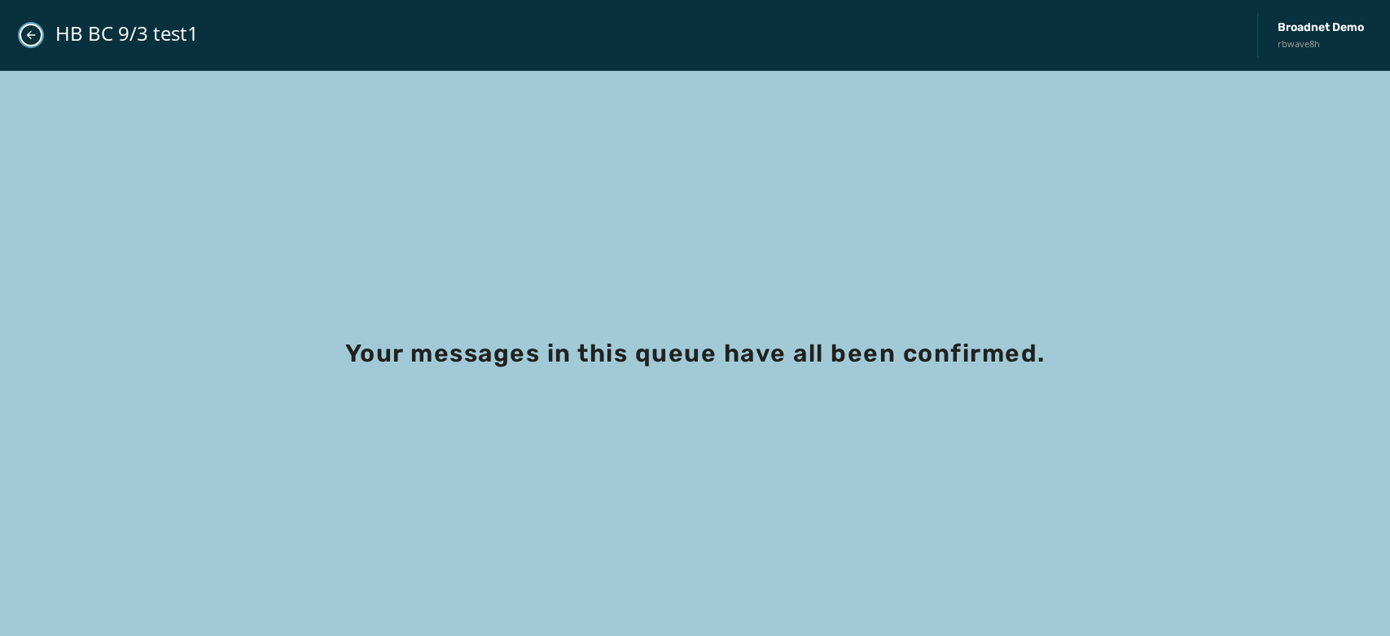
click at [31, 37] on icon "Close admin drawer" at bounding box center [30, 35] width 13 height 13
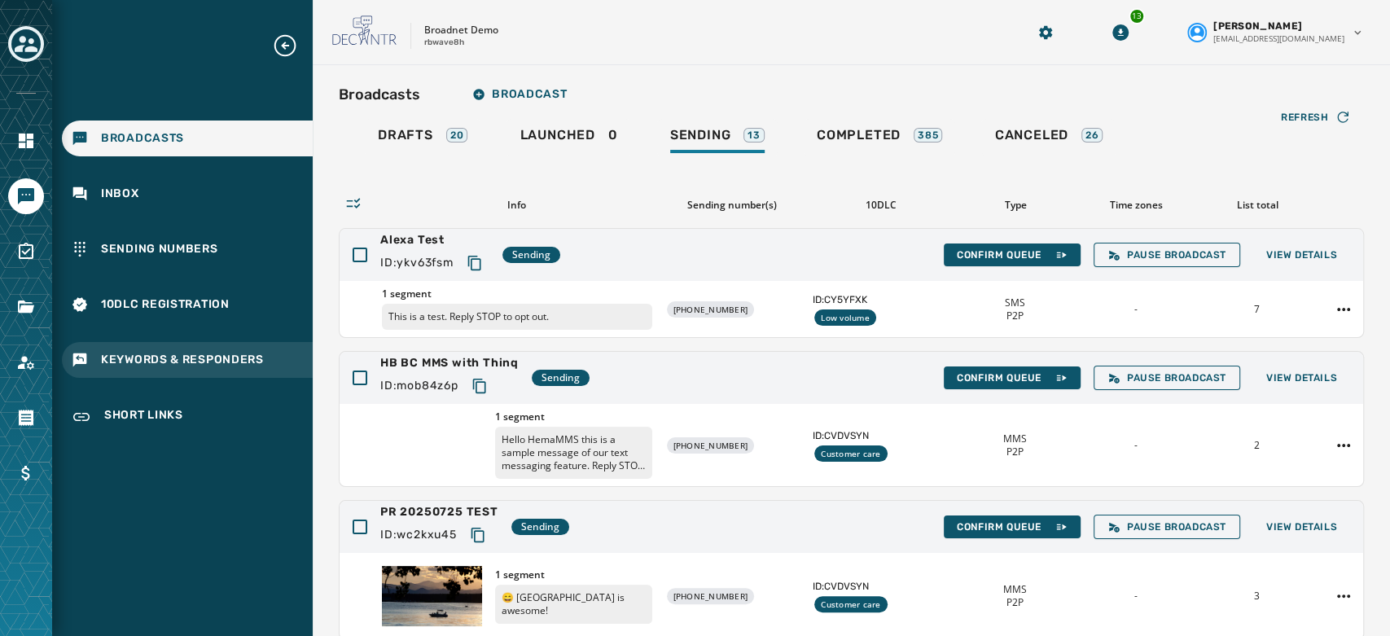
click at [182, 358] on span "Keywords & Responders" at bounding box center [182, 360] width 163 height 16
